Goal: Task Accomplishment & Management: Use online tool/utility

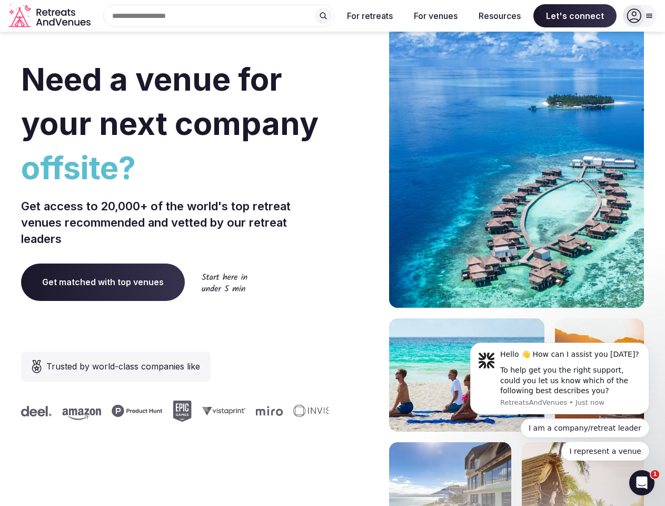
click at [332, 253] on div "Need a venue for your next company offsite? Get access to 20,000+ of the world'…" at bounding box center [332, 315] width 623 height 635
click at [219, 16] on div "Search Popular Destinations [GEOGRAPHIC_DATA], [GEOGRAPHIC_DATA] [GEOGRAPHIC_DA…" at bounding box center [215, 16] width 240 height 22
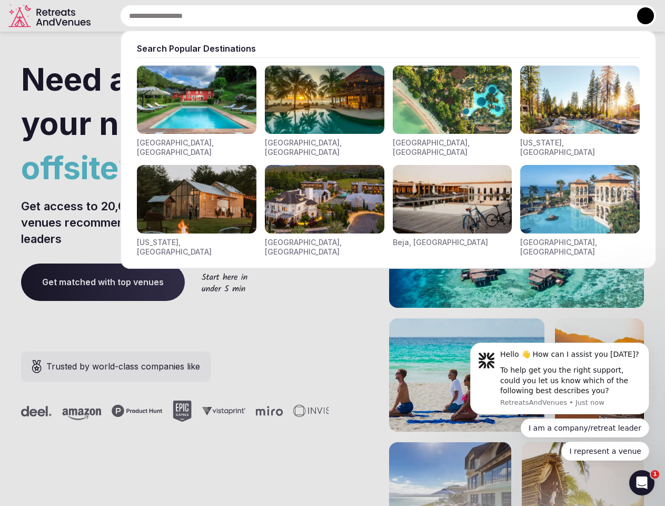
click at [323, 16] on input "text" at bounding box center [388, 16] width 537 height 22
click at [370, 16] on input "text" at bounding box center [388, 16] width 537 height 22
click at [436, 16] on input "text" at bounding box center [388, 16] width 537 height 22
click at [500, 16] on input "text" at bounding box center [388, 16] width 537 height 22
click at [575, 16] on input "text" at bounding box center [388, 16] width 537 height 22
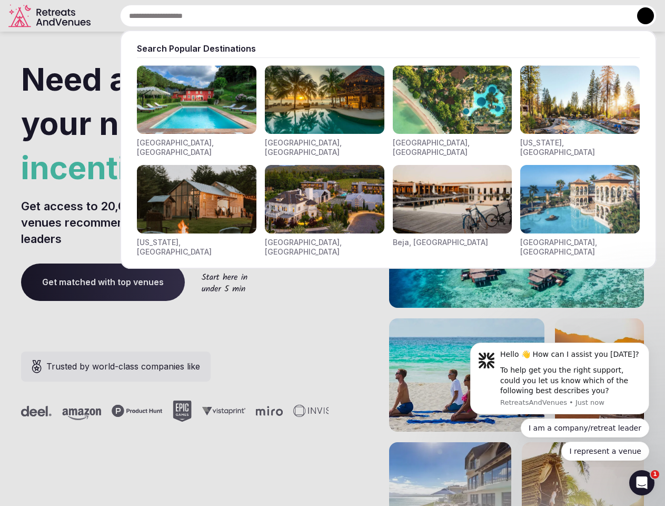
click at [640, 16] on button at bounding box center [646, 15] width 17 height 17
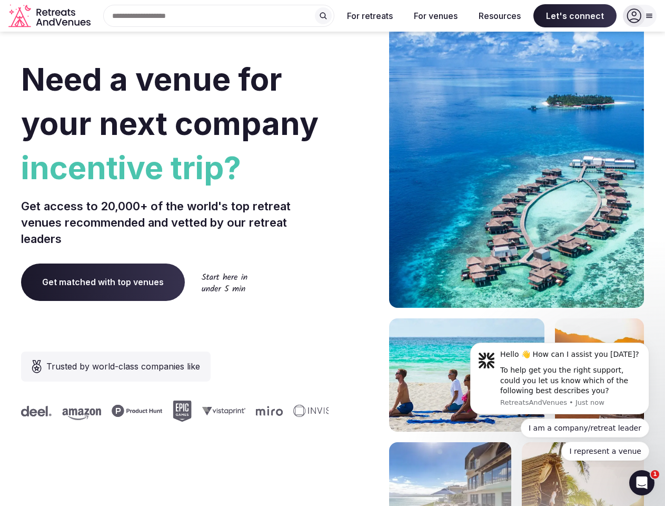
click at [560, 378] on div "To help get you the right support, could you let us know which of the following…" at bounding box center [571, 380] width 141 height 31
